Goal: Task Accomplishment & Management: Complete application form

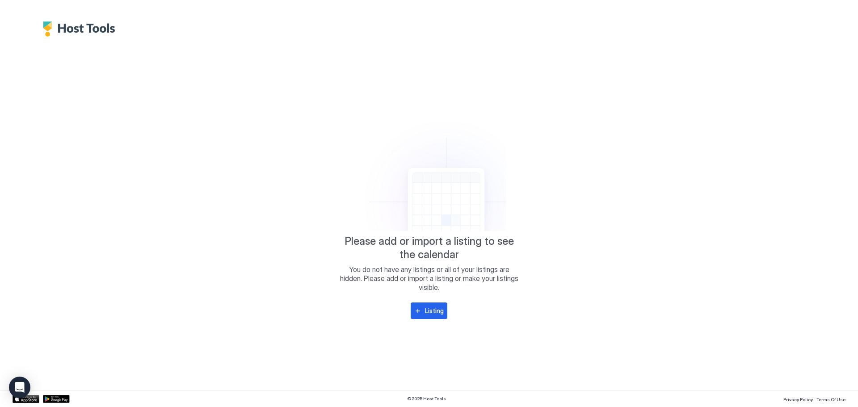
click at [95, 33] on img "Host Tools Logo" at bounding box center [81, 28] width 77 height 15
click at [26, 25] on div at bounding box center [429, 18] width 858 height 37
click at [26, 26] on div at bounding box center [429, 18] width 858 height 37
click at [422, 401] on div "© 2025 Host Tools Privacy Policy Terms Of Use" at bounding box center [429, 398] width 858 height 17
click at [23, 386] on icon "Open Intercom Messenger" at bounding box center [19, 387] width 10 height 12
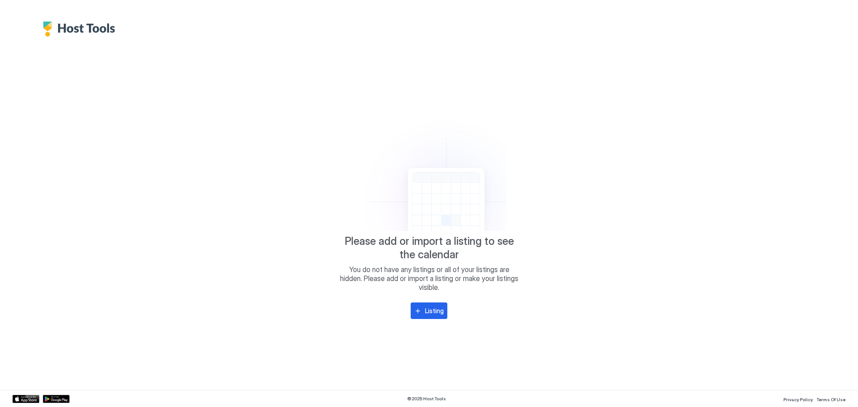
click at [188, 129] on div "Please add or import a listing to see the calendar You do not have any listings…" at bounding box center [429, 213] width 833 height 353
drag, startPoint x: 577, startPoint y: 144, endPoint x: 433, endPoint y: 306, distance: 216.4
click at [433, 306] on div "Listing" at bounding box center [434, 310] width 19 height 9
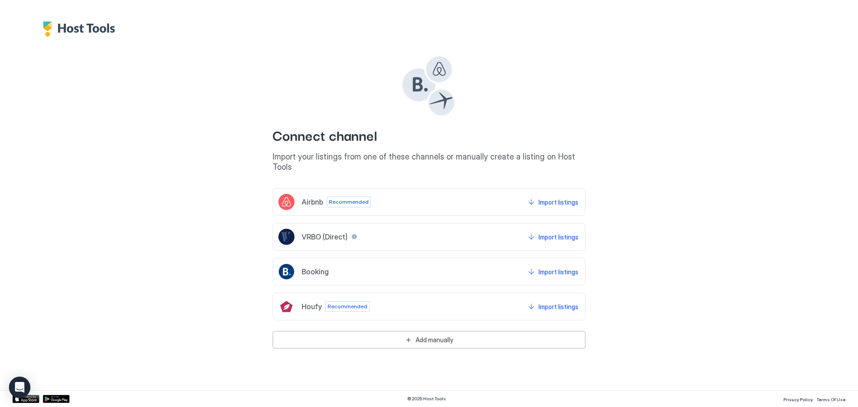
click at [76, 23] on img "Host Tools Logo" at bounding box center [81, 28] width 77 height 15
click at [70, 29] on img "Host Tools Logo" at bounding box center [81, 28] width 77 height 15
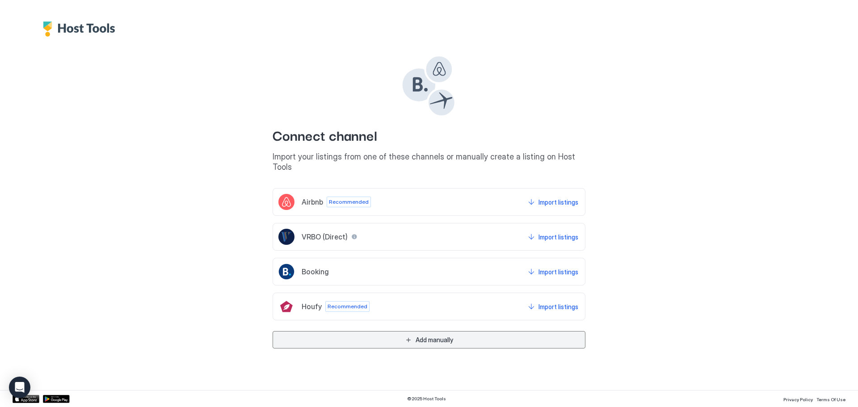
click at [406, 332] on button "Add manually" at bounding box center [428, 339] width 313 height 17
